Goal: Information Seeking & Learning: Learn about a topic

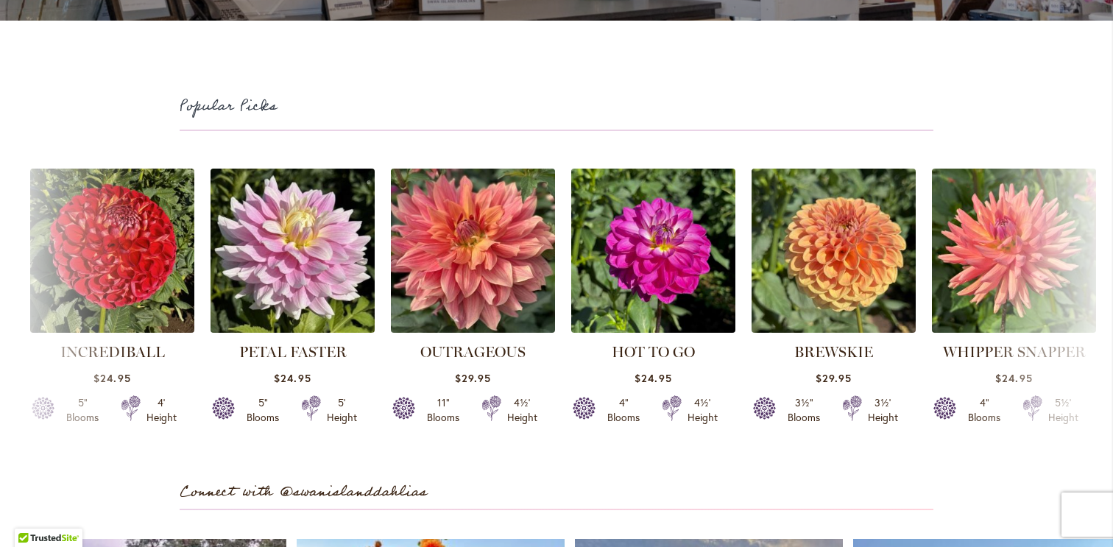
scroll to position [3786, 0]
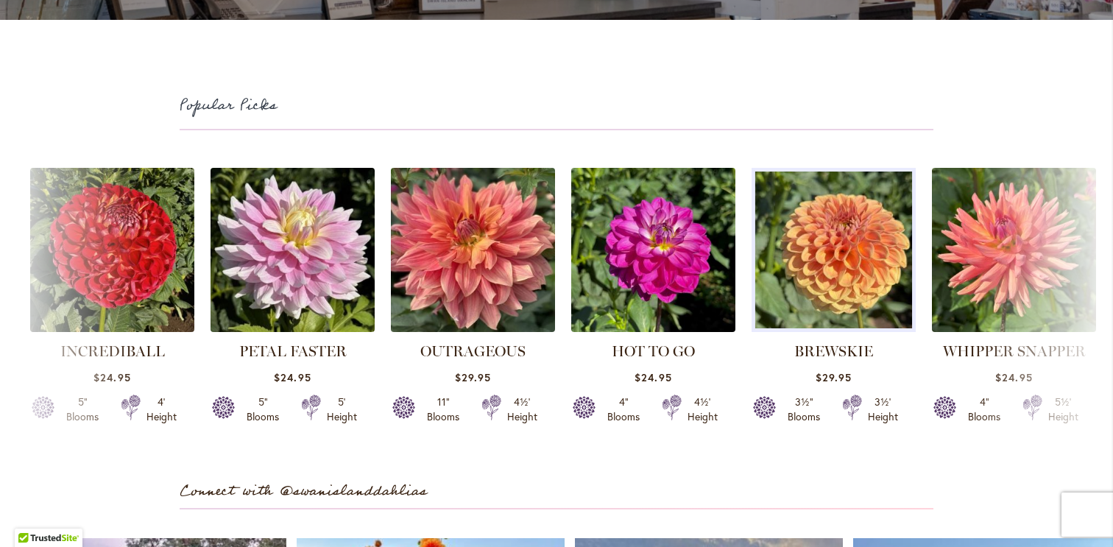
click at [792, 291] on img at bounding box center [833, 250] width 172 height 172
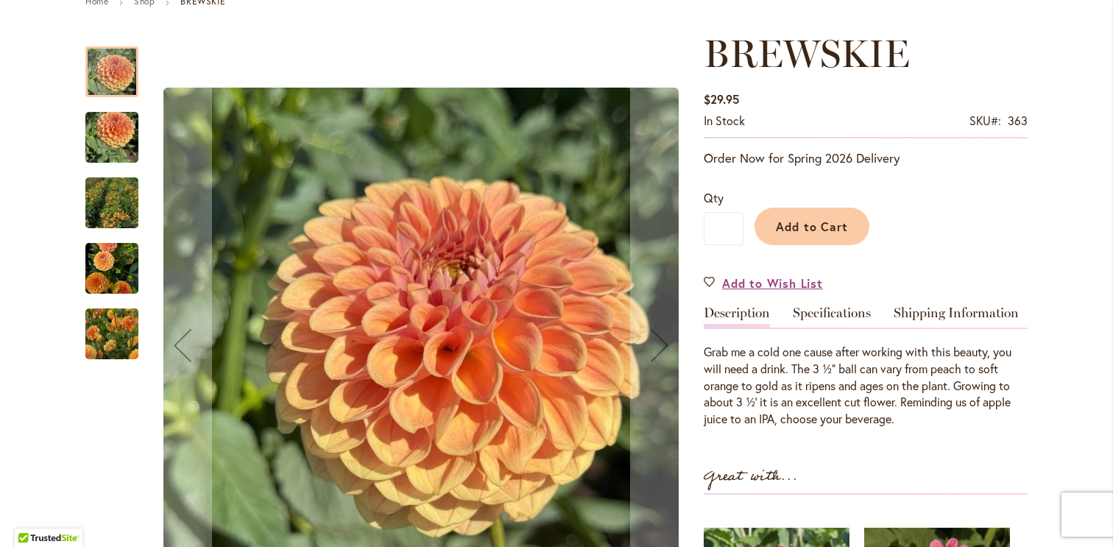
scroll to position [185, 0]
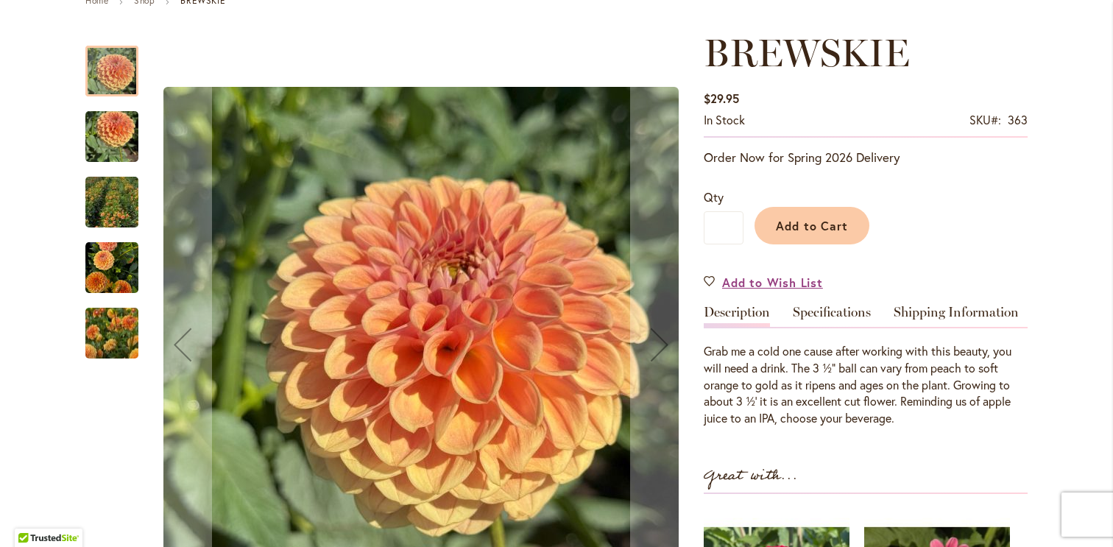
click at [101, 350] on img "BREWSKIE" at bounding box center [112, 333] width 106 height 85
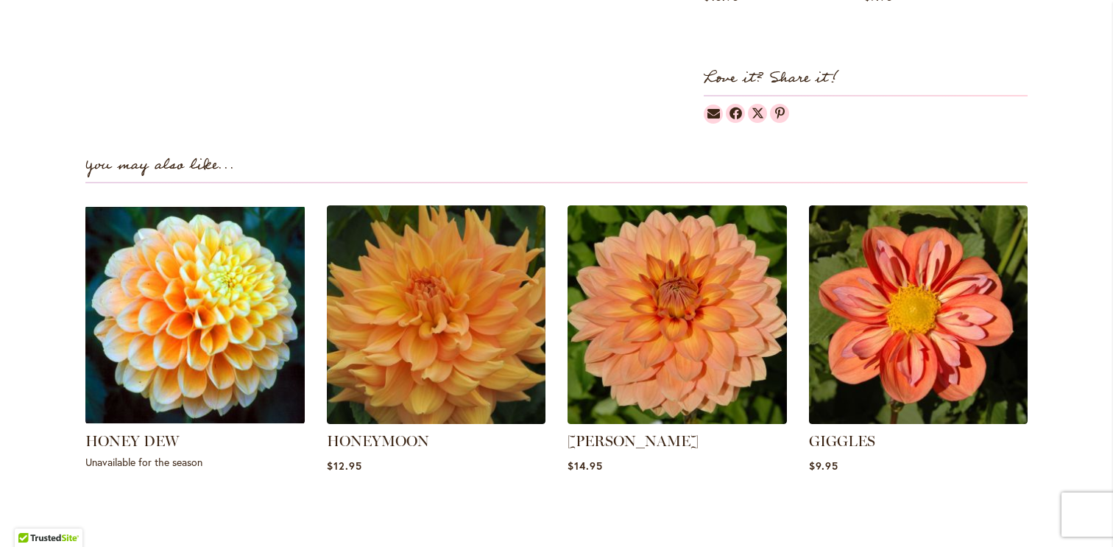
scroll to position [941, 0]
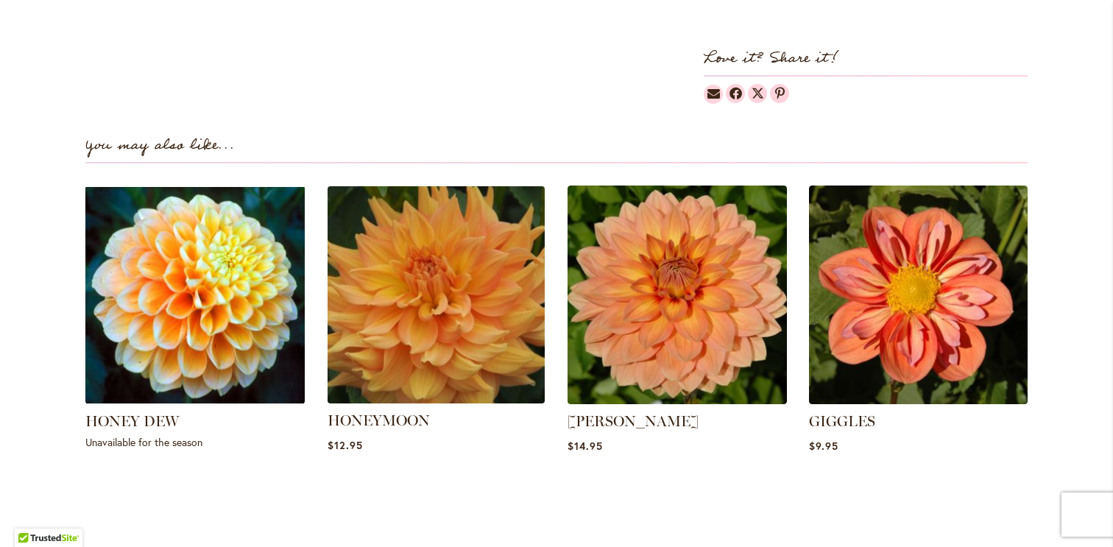
click at [469, 318] on img at bounding box center [436, 294] width 228 height 228
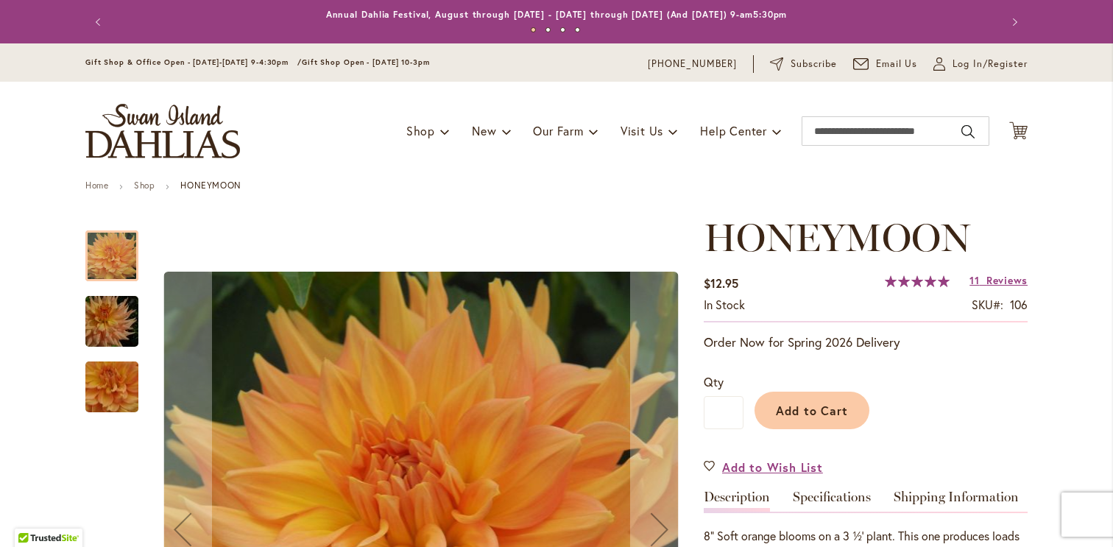
click at [137, 395] on img "Honeymoon" at bounding box center [112, 387] width 106 height 98
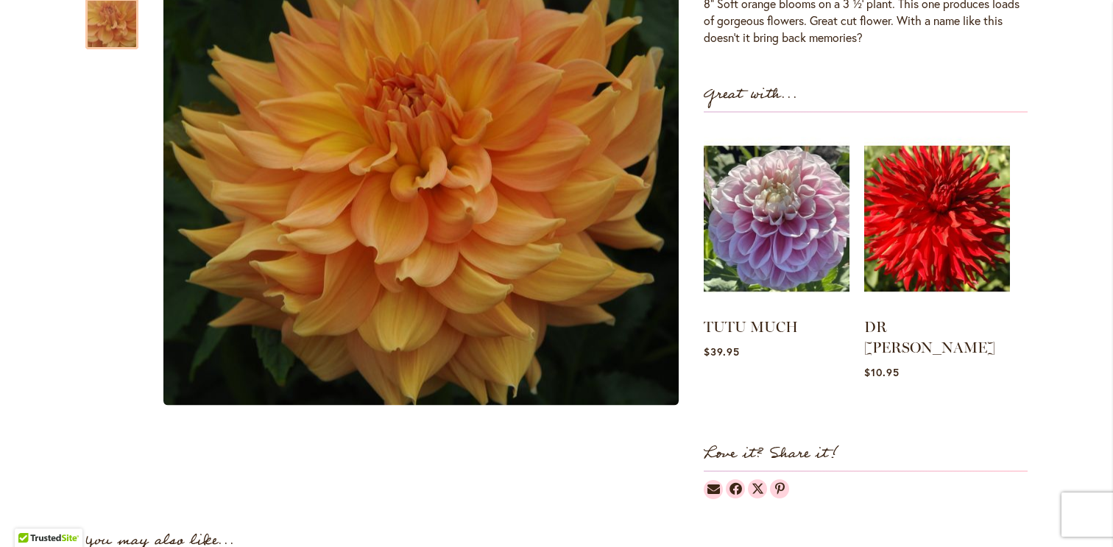
scroll to position [533, 0]
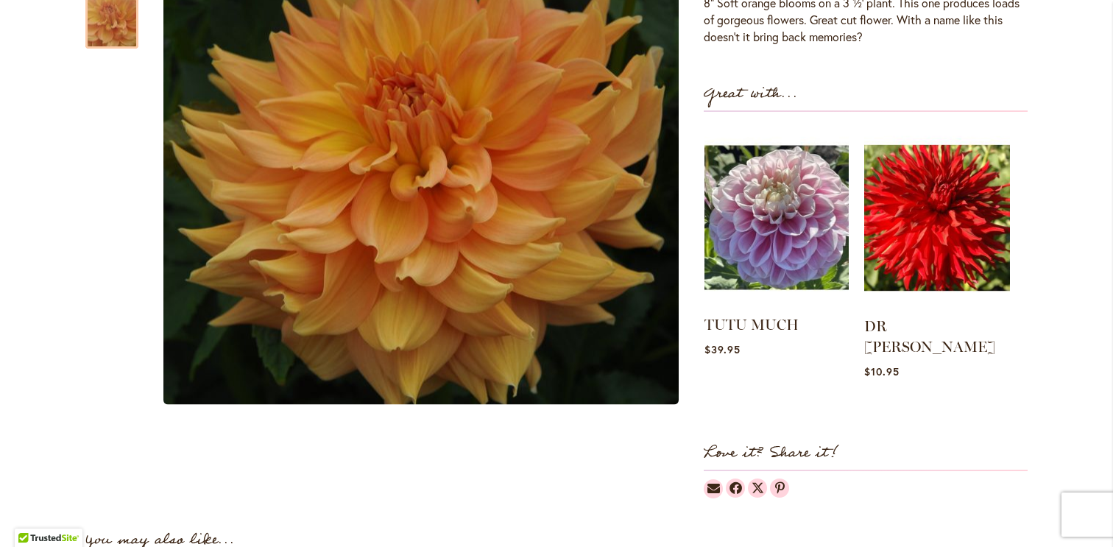
click at [779, 232] on img at bounding box center [777, 217] width 144 height 180
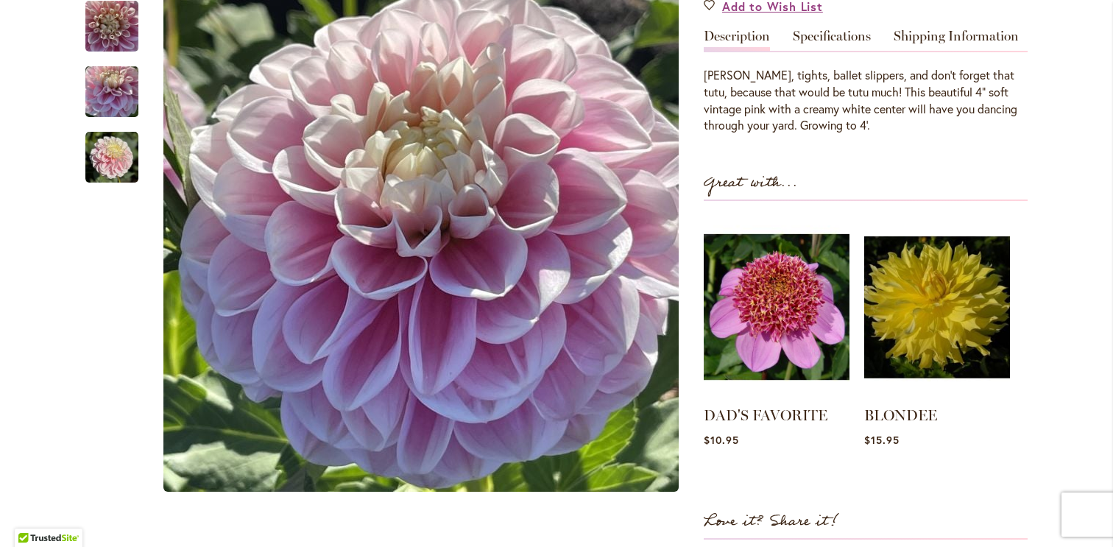
scroll to position [521, 0]
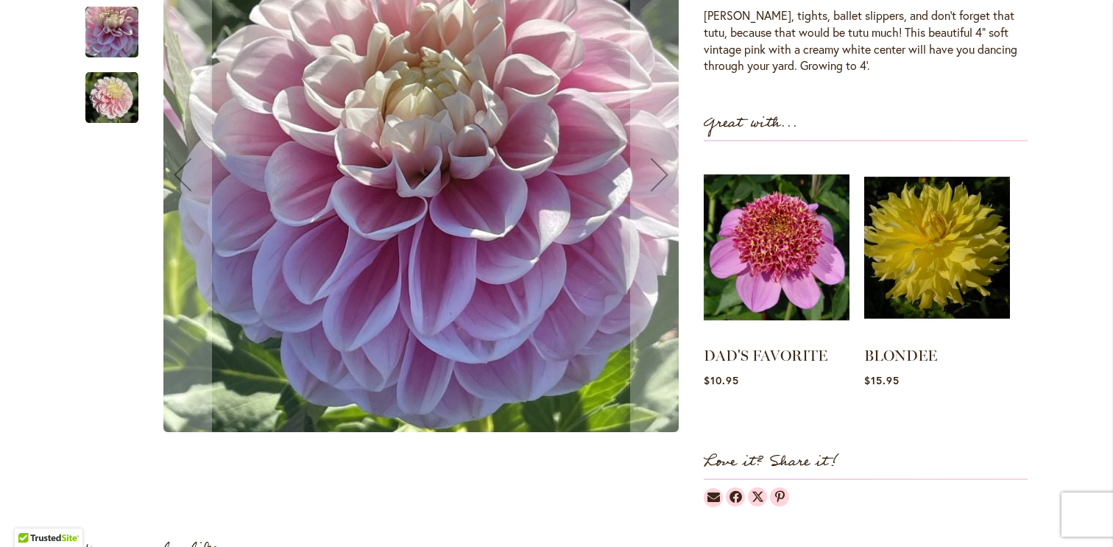
click at [102, 33] on img "TUTU MUCH" at bounding box center [111, 32] width 53 height 71
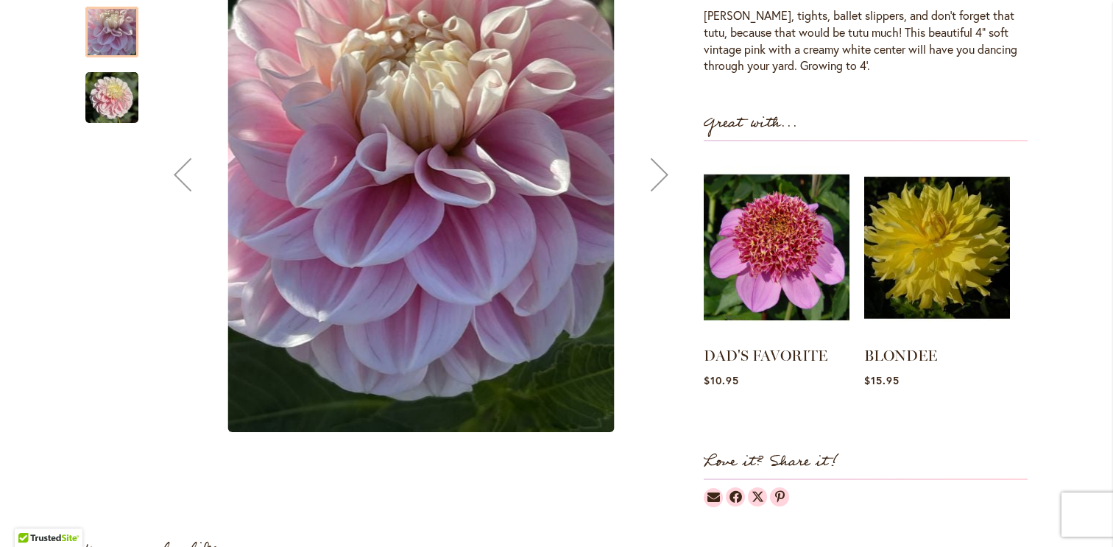
click at [116, 74] on img "TUTU MUCH" at bounding box center [111, 97] width 53 height 53
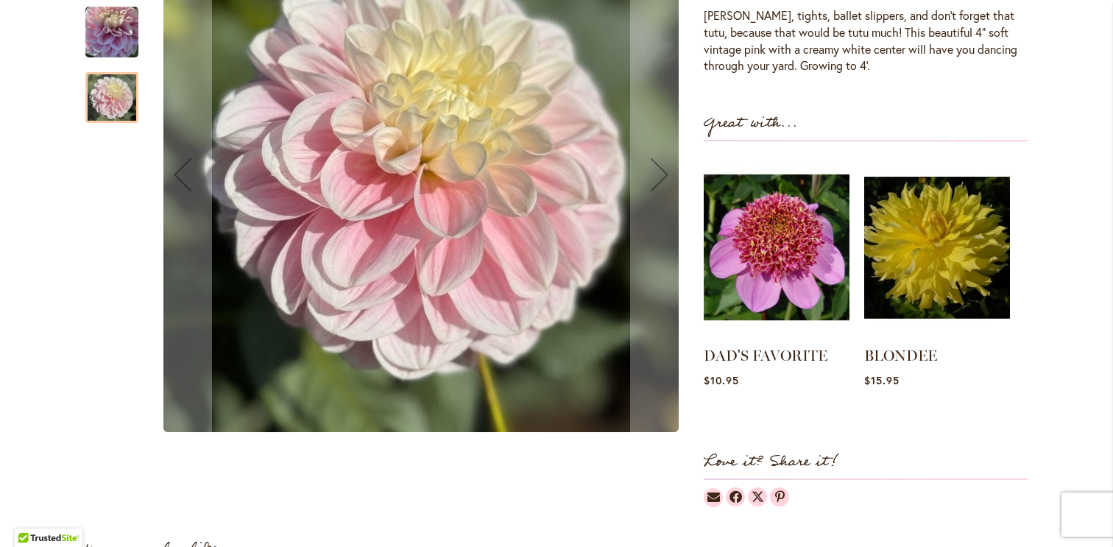
click at [121, 31] on img "TUTU MUCH" at bounding box center [111, 32] width 53 height 71
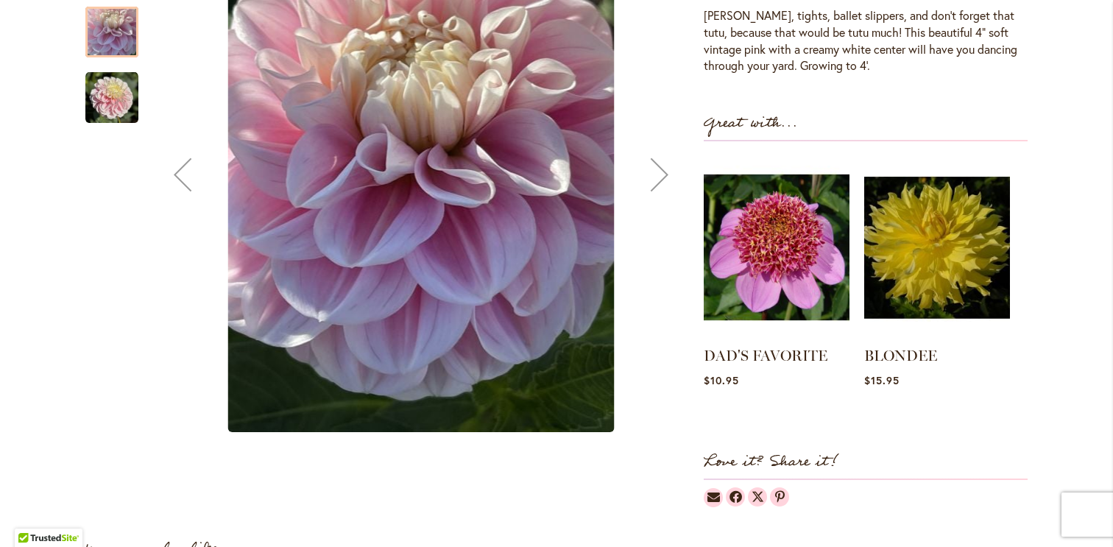
click at [639, 173] on div "Next" at bounding box center [659, 174] width 59 height 59
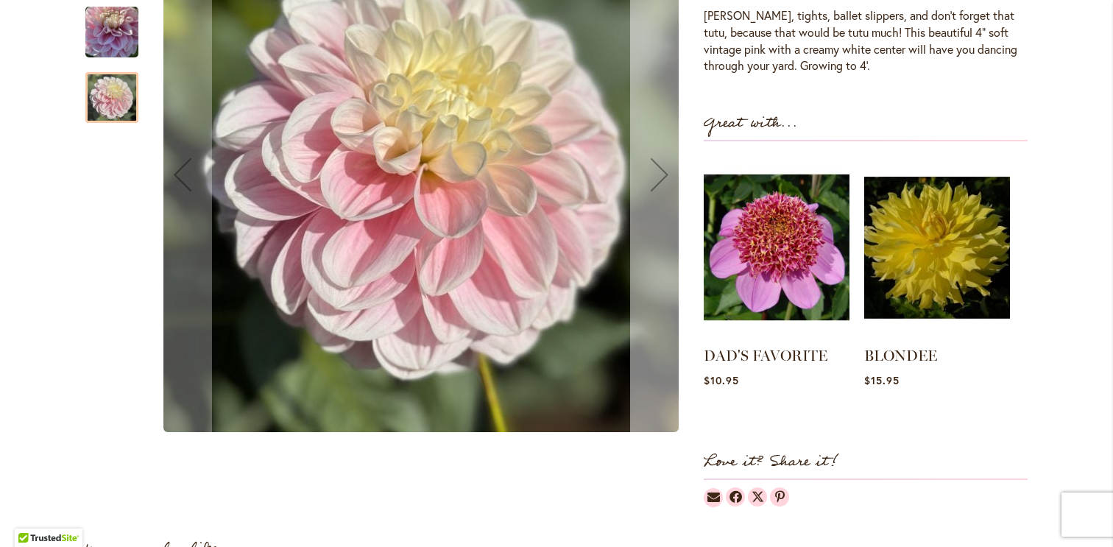
click at [641, 173] on div "Next" at bounding box center [659, 174] width 59 height 59
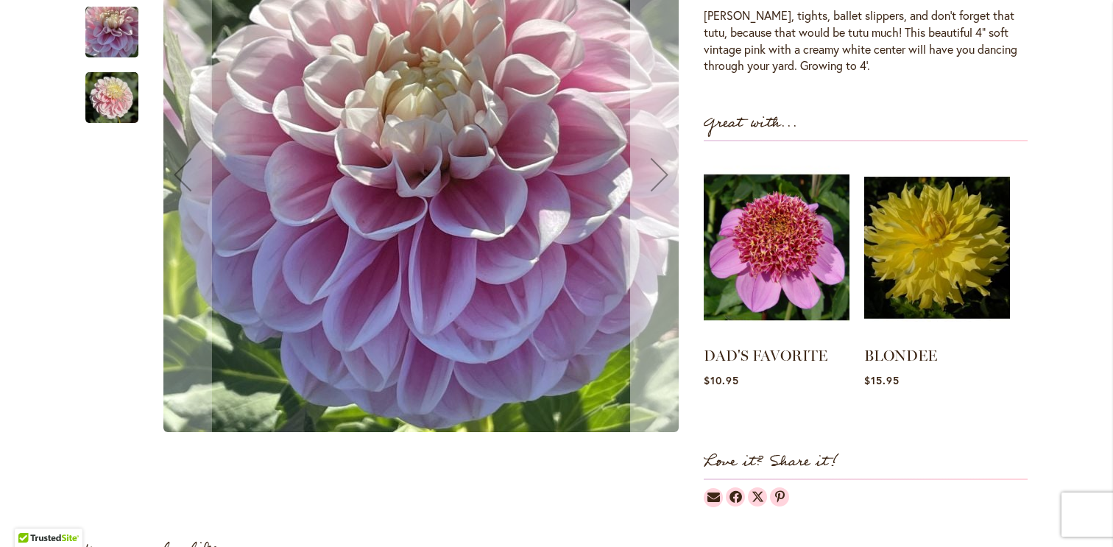
click at [660, 177] on div "Next" at bounding box center [659, 174] width 59 height 59
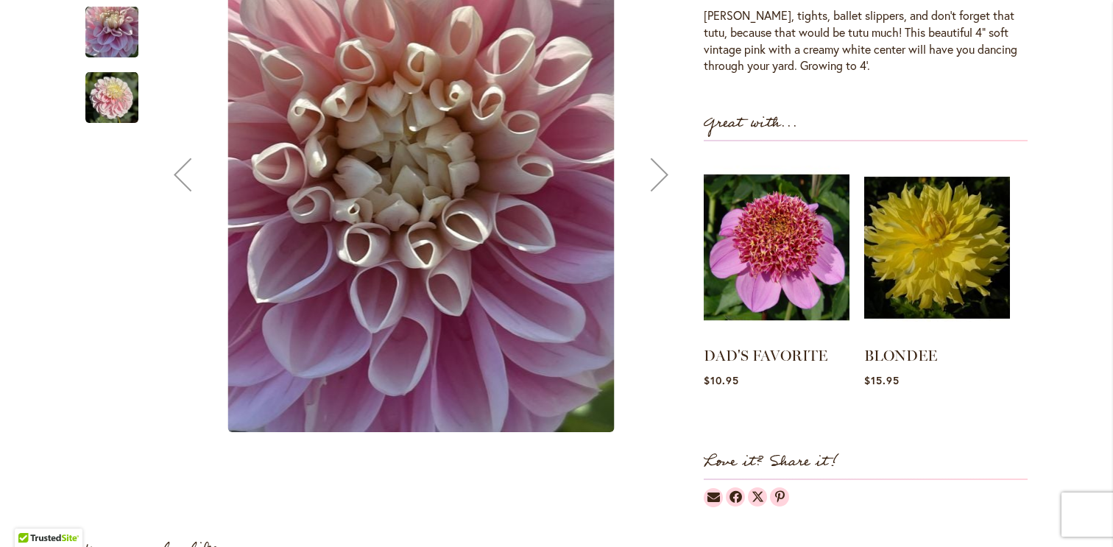
click at [658, 175] on div "Next" at bounding box center [659, 174] width 59 height 59
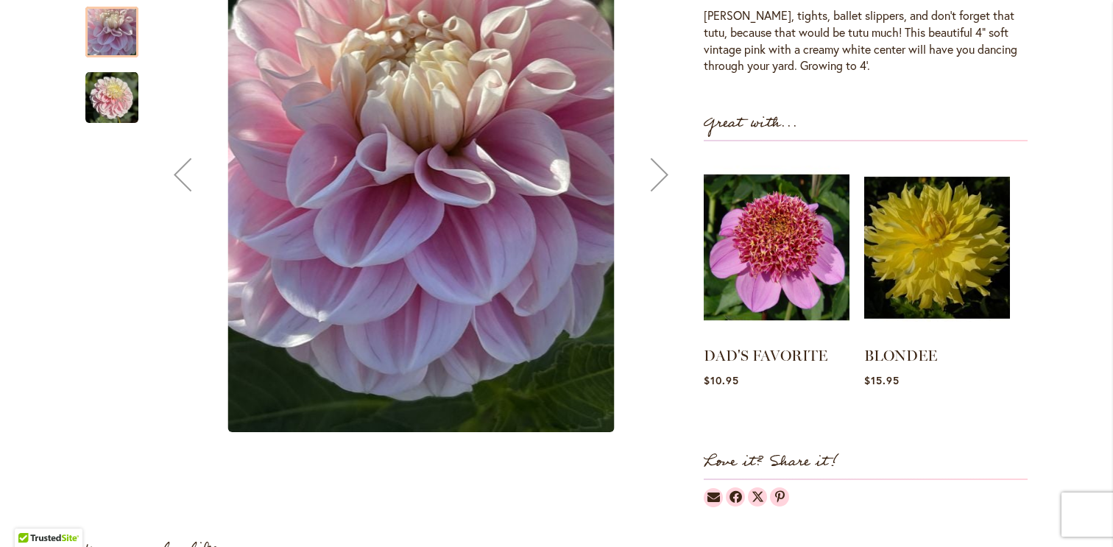
click at [658, 173] on div "Next" at bounding box center [659, 174] width 59 height 59
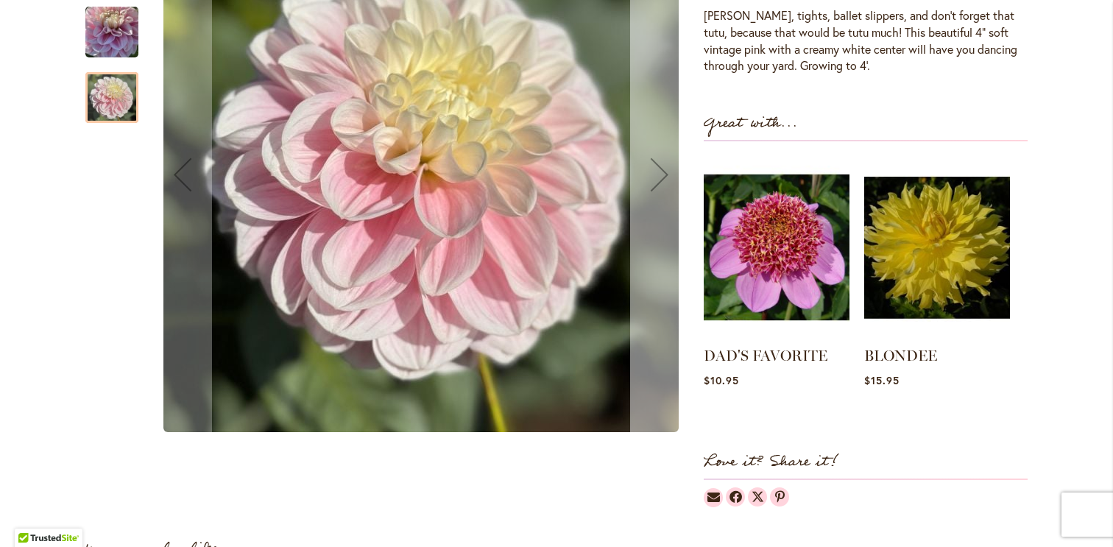
click at [658, 173] on div "Next" at bounding box center [659, 174] width 59 height 59
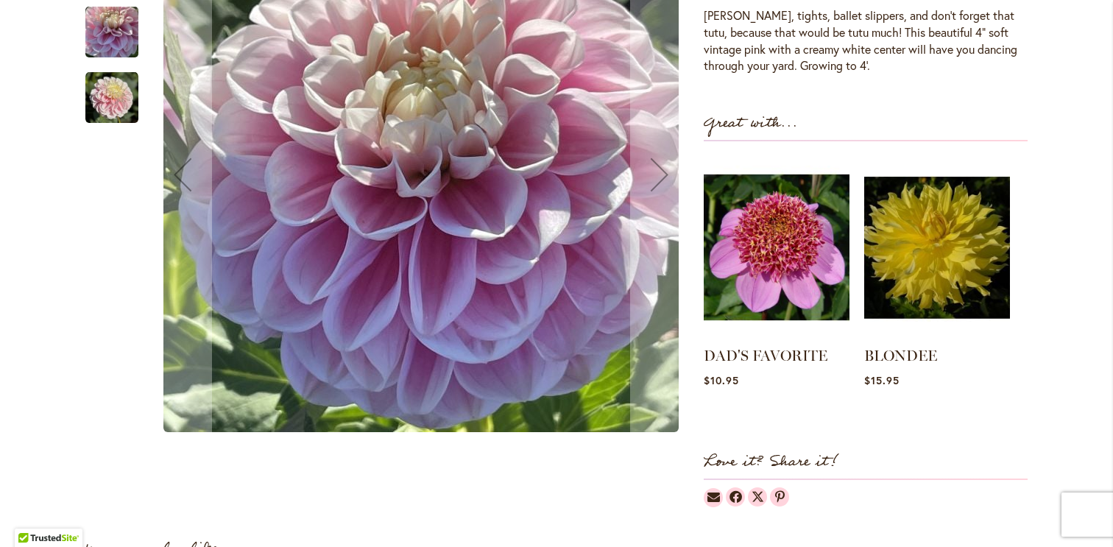
drag, startPoint x: 94, startPoint y: 32, endPoint x: 111, endPoint y: 139, distance: 108.2
click at [111, 139] on div at bounding box center [111, 82] width 53 height 442
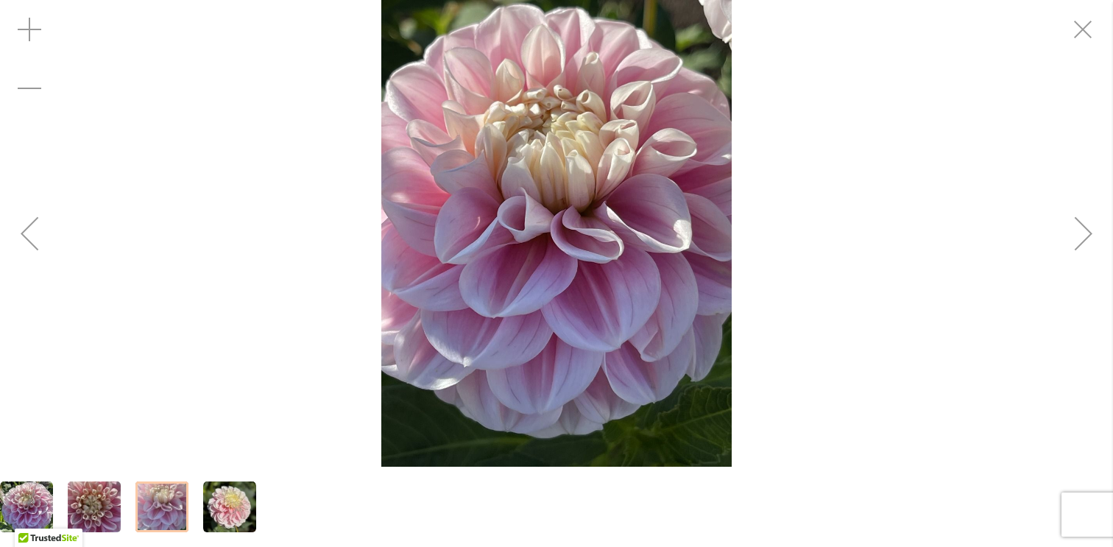
click at [40, 228] on div "Previous" at bounding box center [29, 233] width 59 height 59
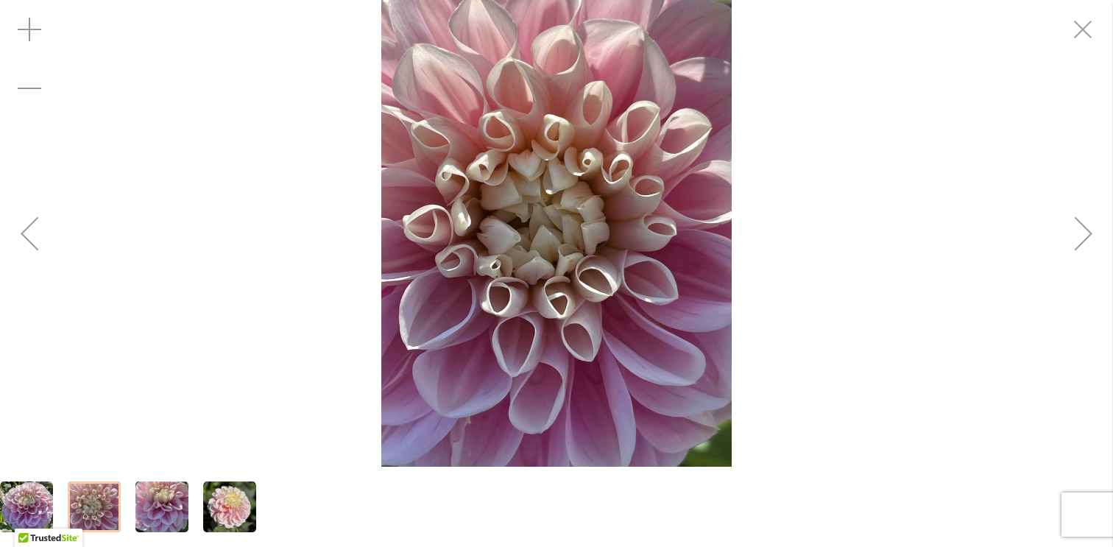
click at [40, 228] on div "Previous" at bounding box center [29, 233] width 59 height 59
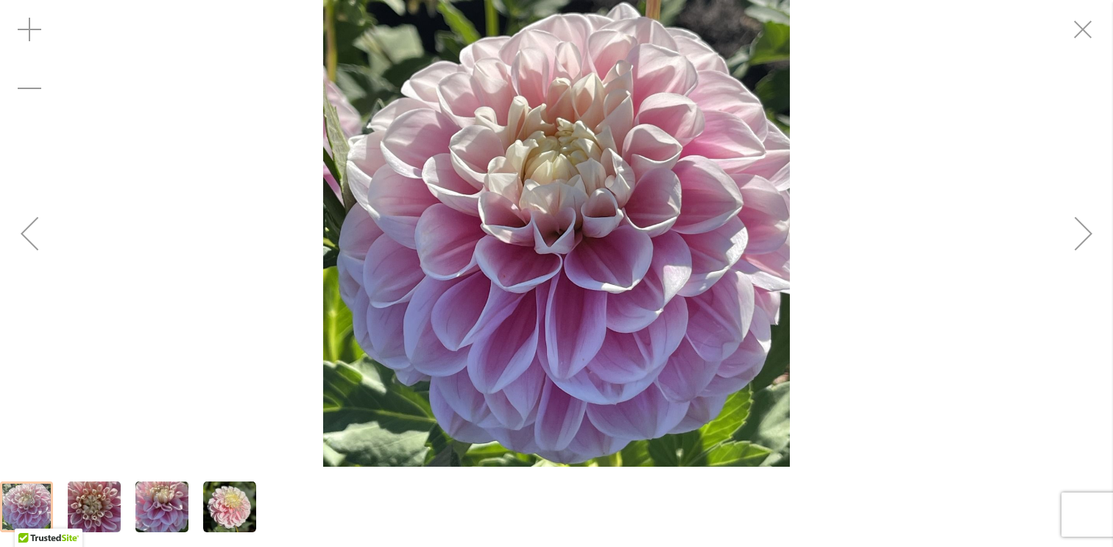
click at [40, 228] on div "Previous" at bounding box center [29, 233] width 59 height 59
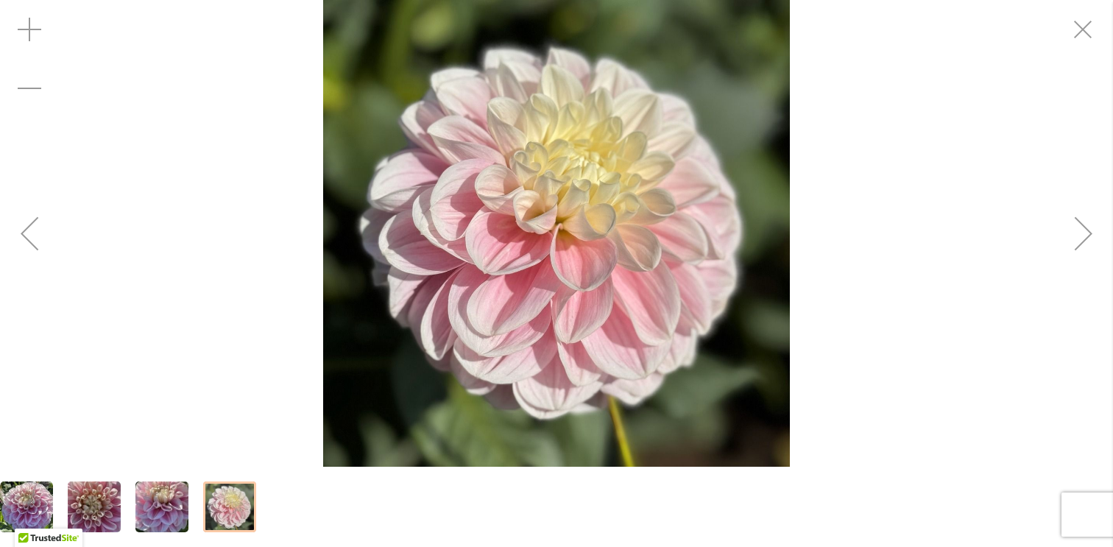
click at [40, 228] on div "Previous" at bounding box center [29, 233] width 59 height 59
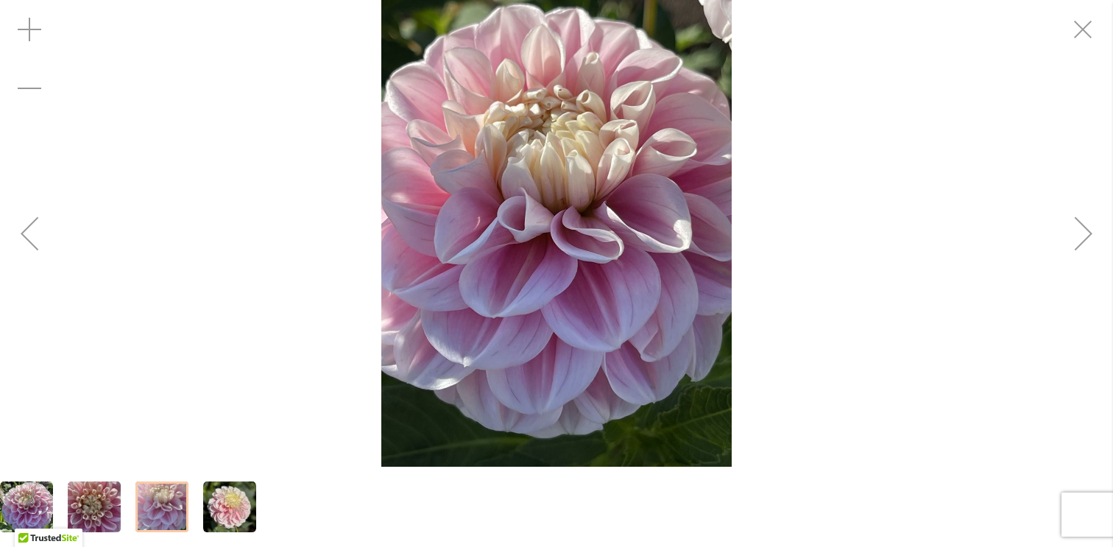
click at [1076, 225] on div "Next" at bounding box center [1083, 233] width 59 height 59
